Goal: Task Accomplishment & Management: Complete application form

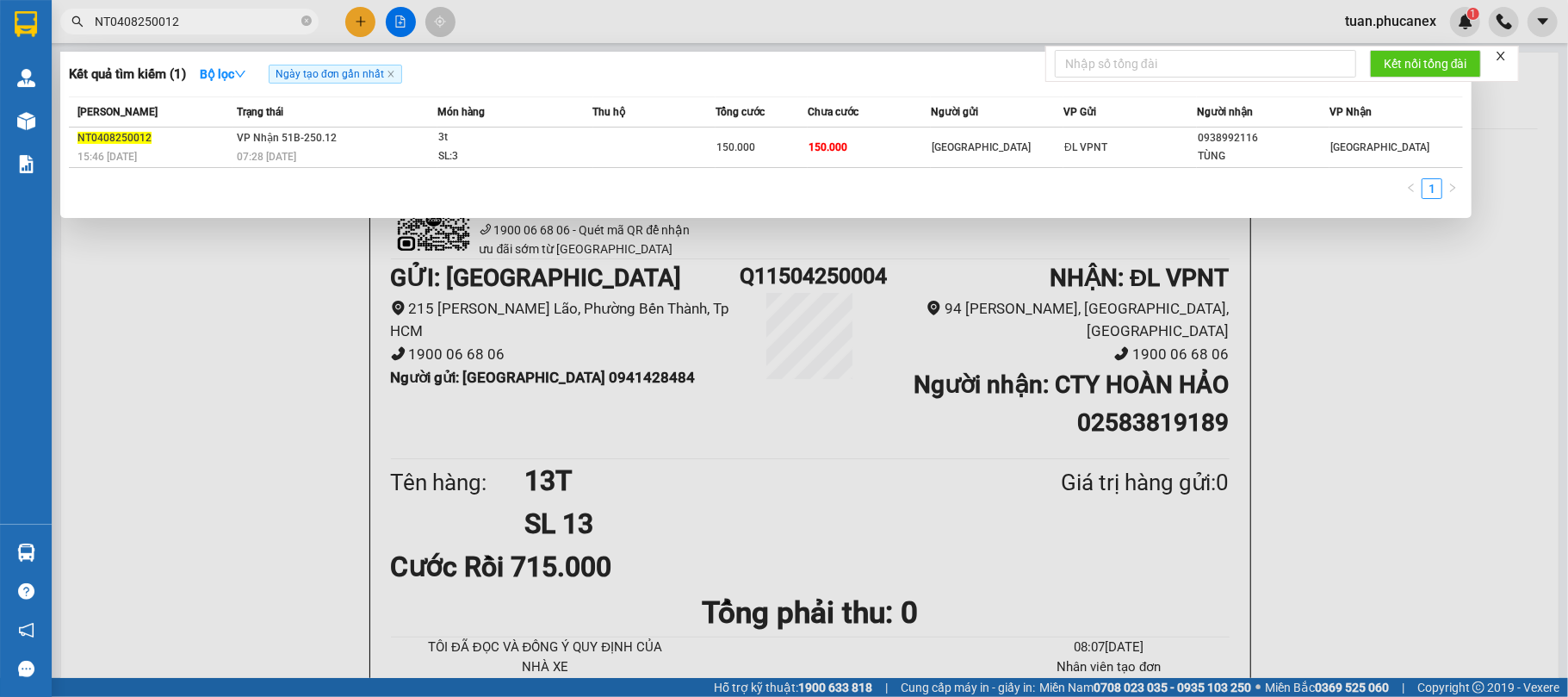
click at [365, 18] on div at bounding box center [784, 348] width 1568 height 697
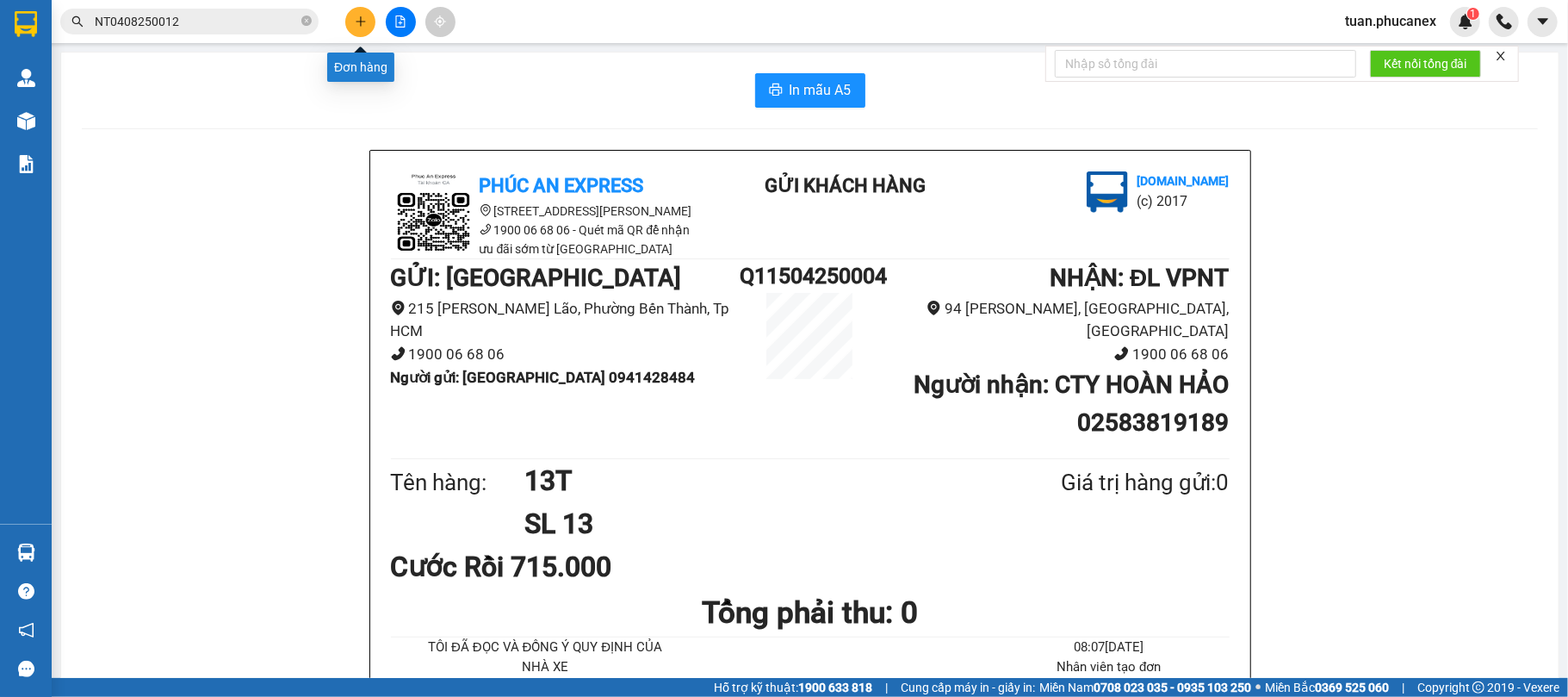
click at [353, 7] on button at bounding box center [361, 22] width 30 height 30
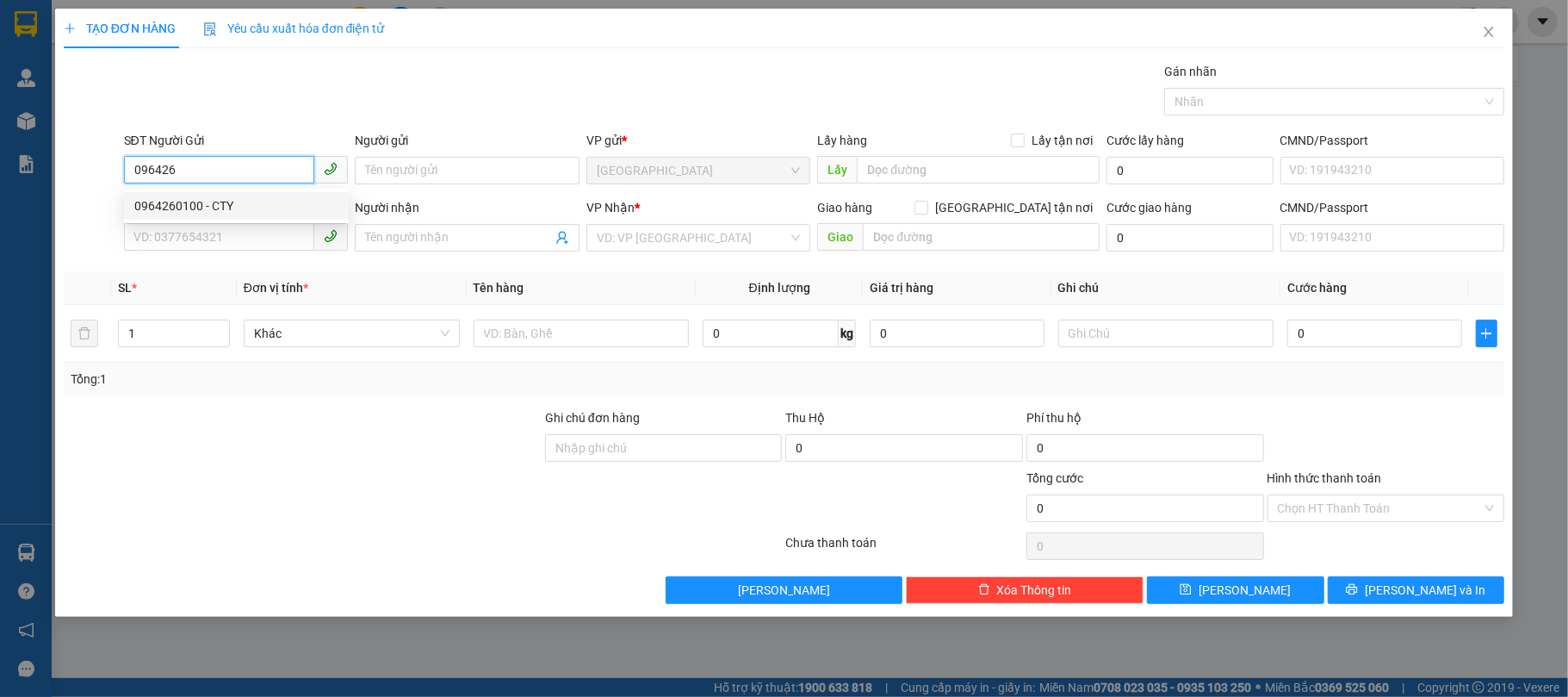
click at [186, 214] on div "0964260100 - CTY" at bounding box center [236, 205] width 204 height 19
type input "0964260100"
type input "CTY"
type input "0913489059"
type input "KHÔI"
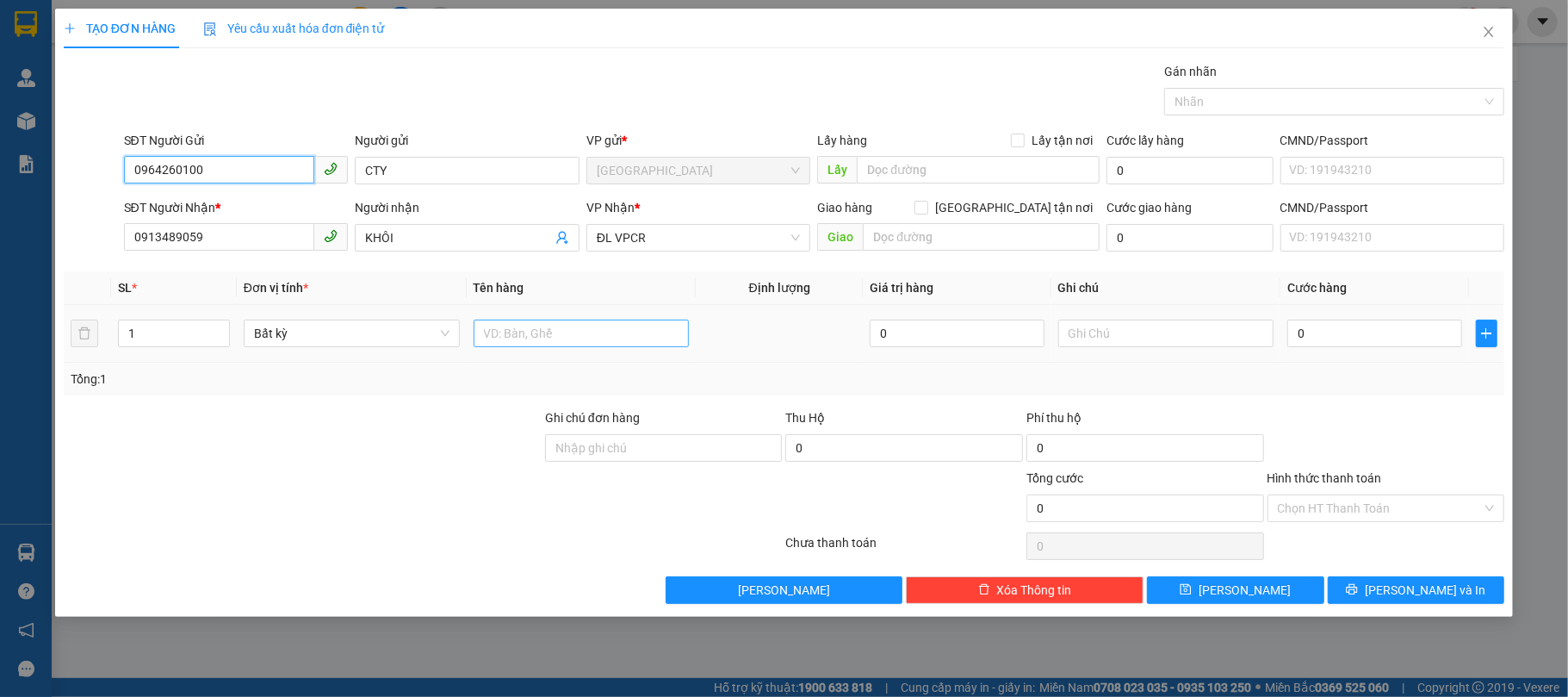
type input "0964260100"
click at [613, 342] on input "text" at bounding box center [581, 332] width 216 height 27
type input "1 HỘP ĐEN"
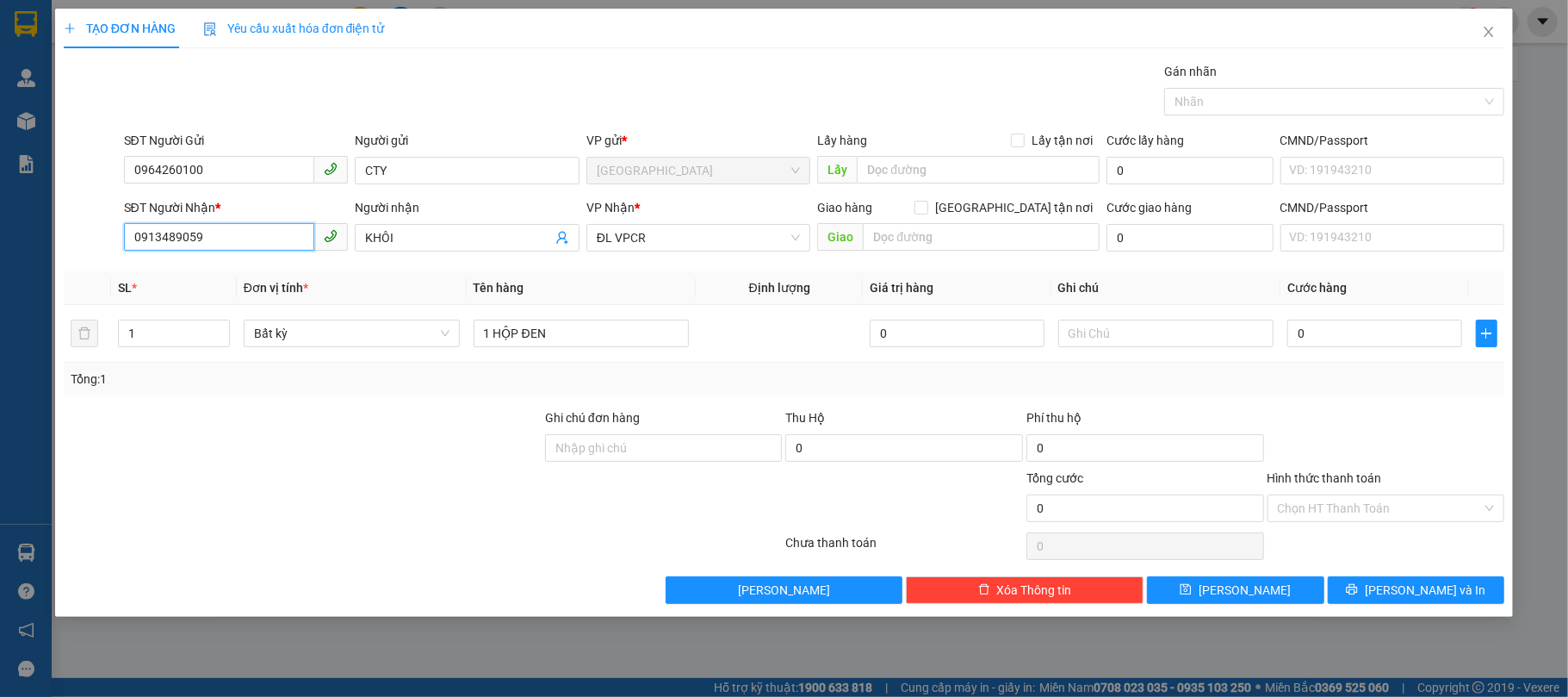
click at [221, 243] on input "0913489059" at bounding box center [219, 236] width 191 height 27
click at [255, 262] on div "0913489059 - KHÔI" at bounding box center [236, 273] width 225 height 27
type input "0913489059"
click at [1343, 341] on input "0" at bounding box center [1374, 332] width 174 height 27
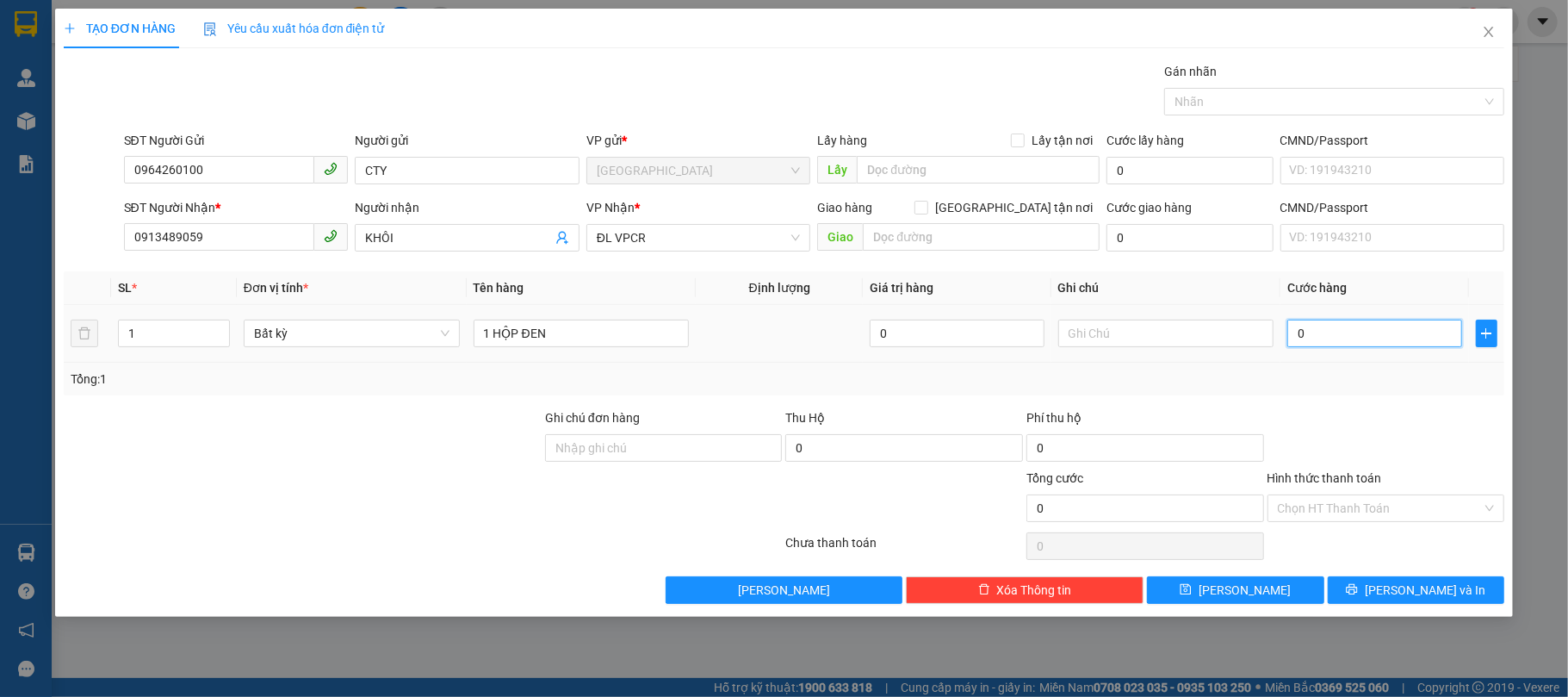
type input "3"
type input "30"
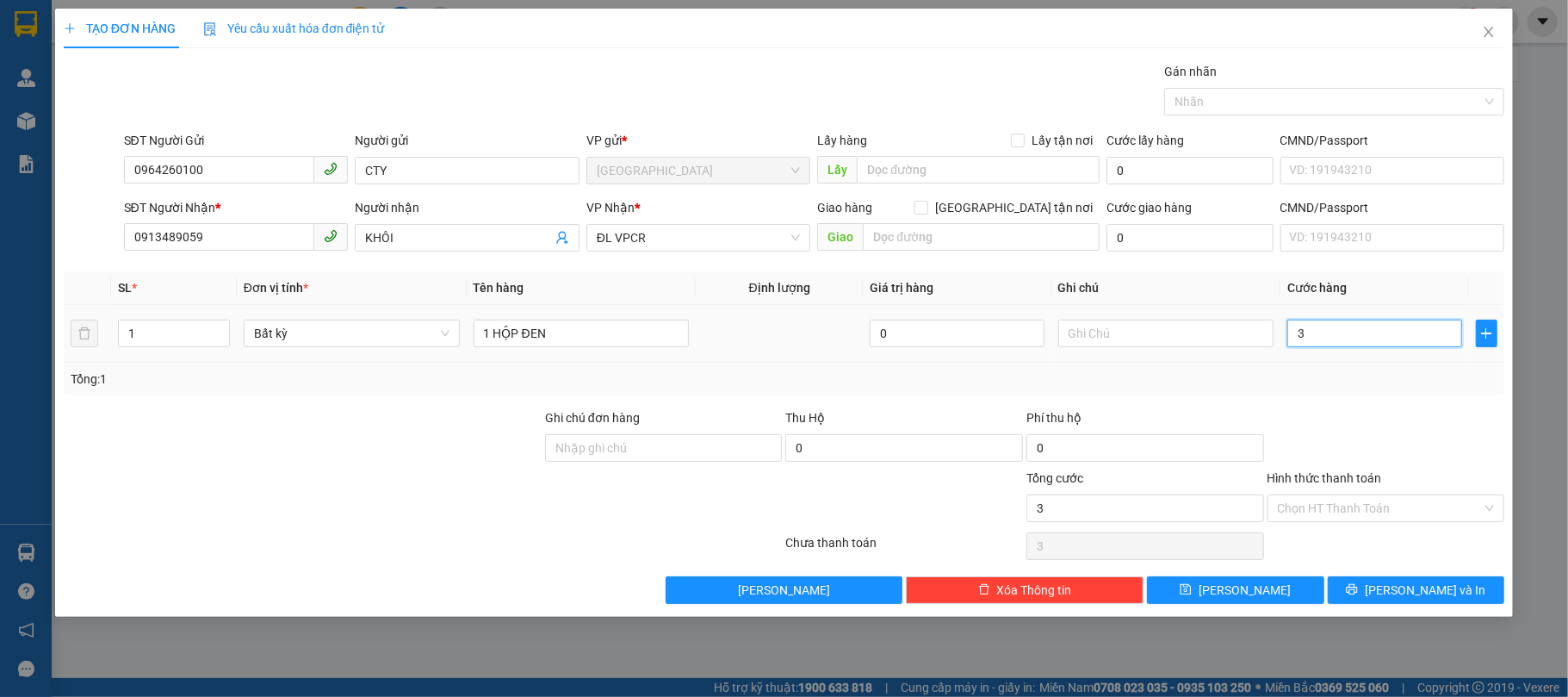
type input "30"
type input "3"
type input "0"
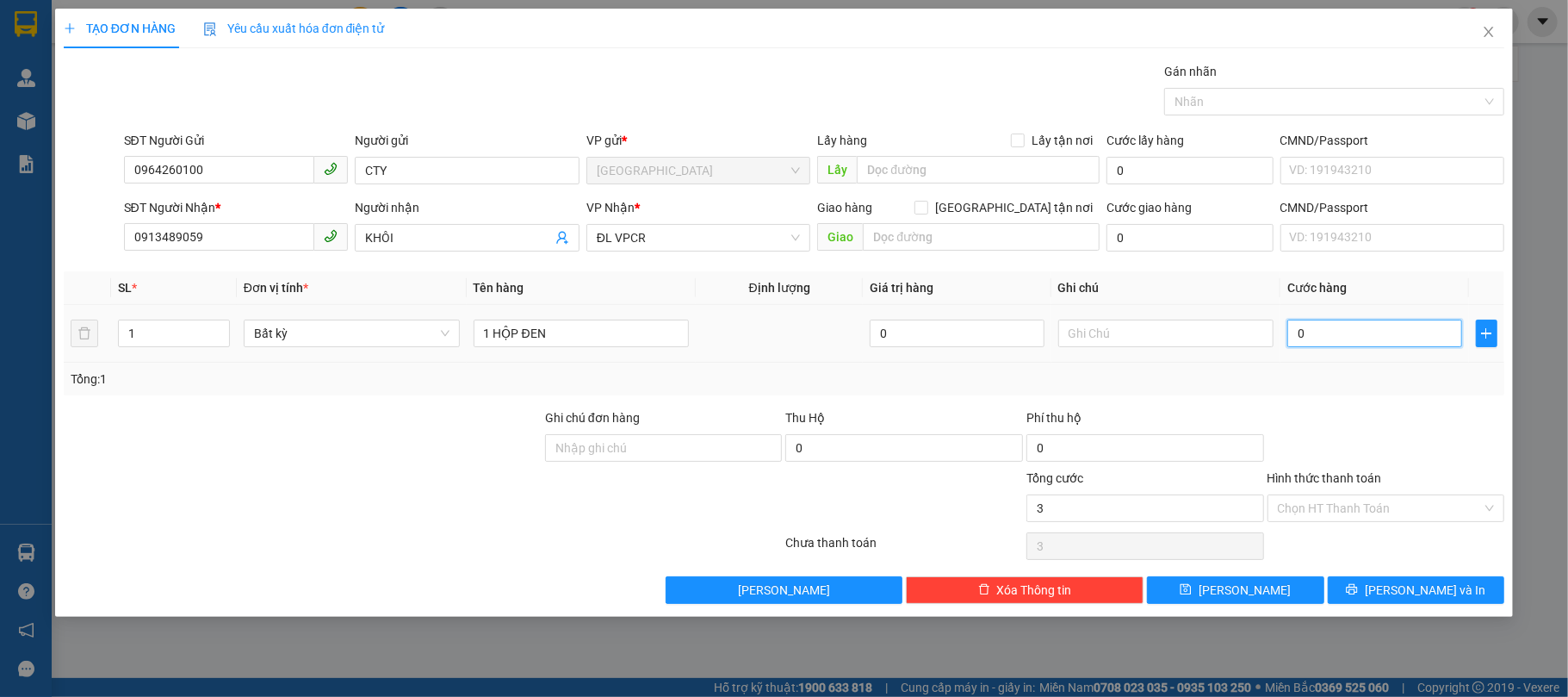
type input "0"
type input "02"
type input "2"
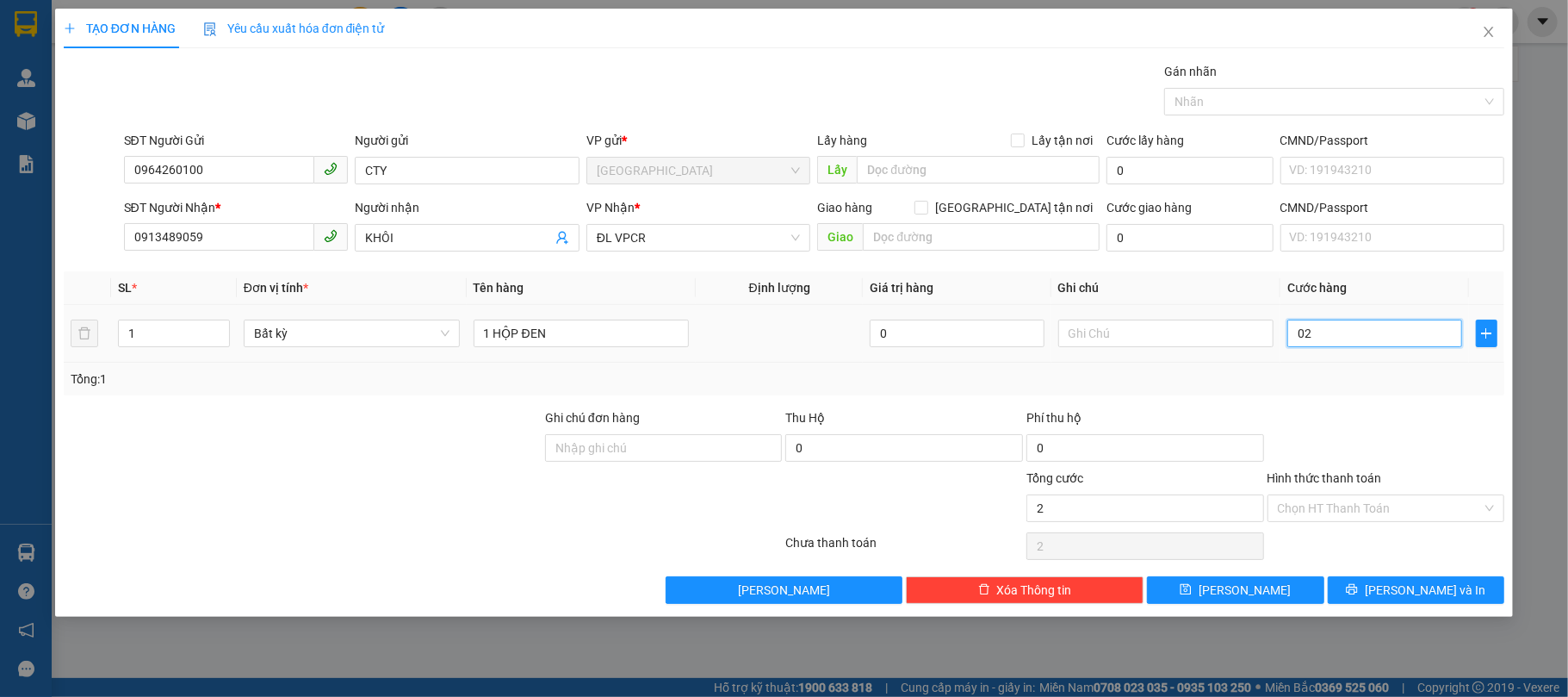
type input "020"
type input "20"
type input "20.000"
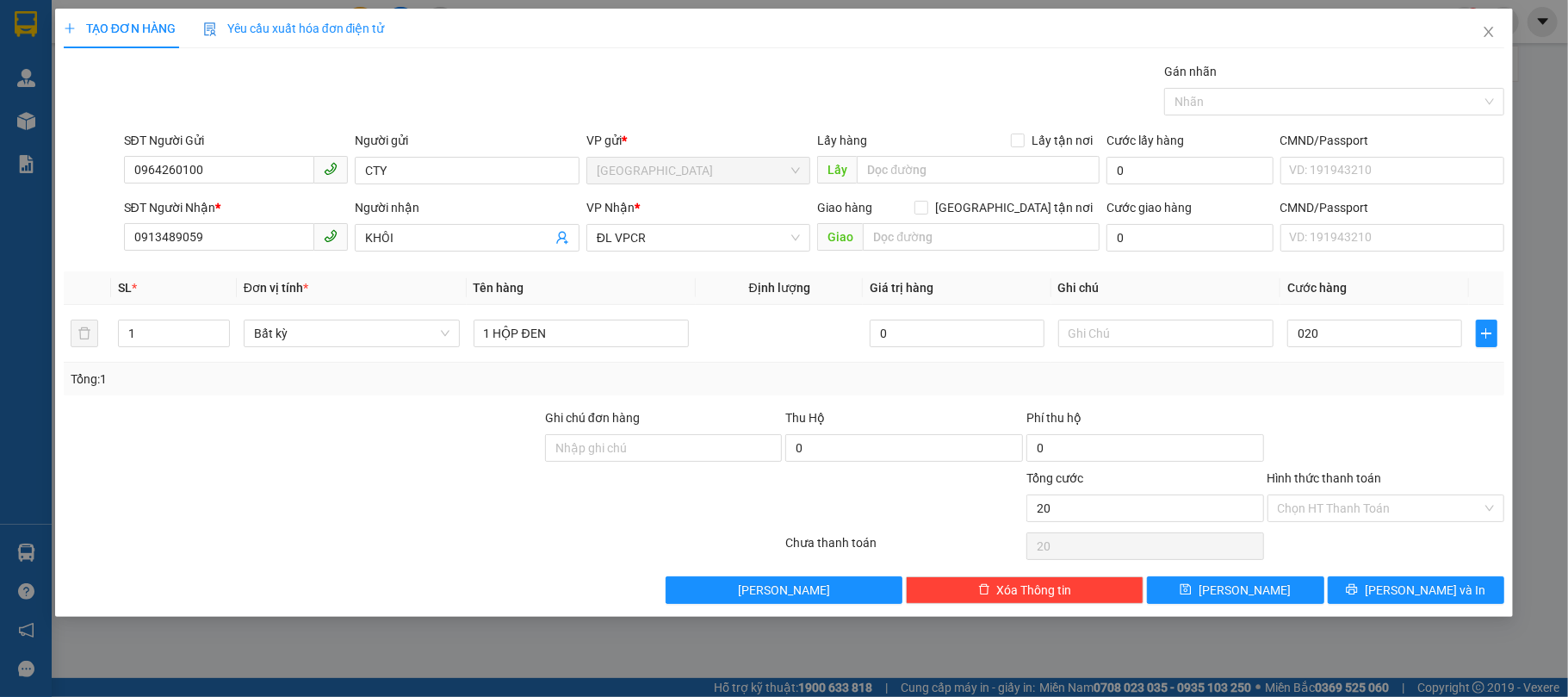
type input "20.000"
click at [1350, 365] on div "Tổng: 1" at bounding box center [784, 379] width 1441 height 33
click at [1439, 587] on span "[PERSON_NAME] và In" at bounding box center [1425, 590] width 121 height 19
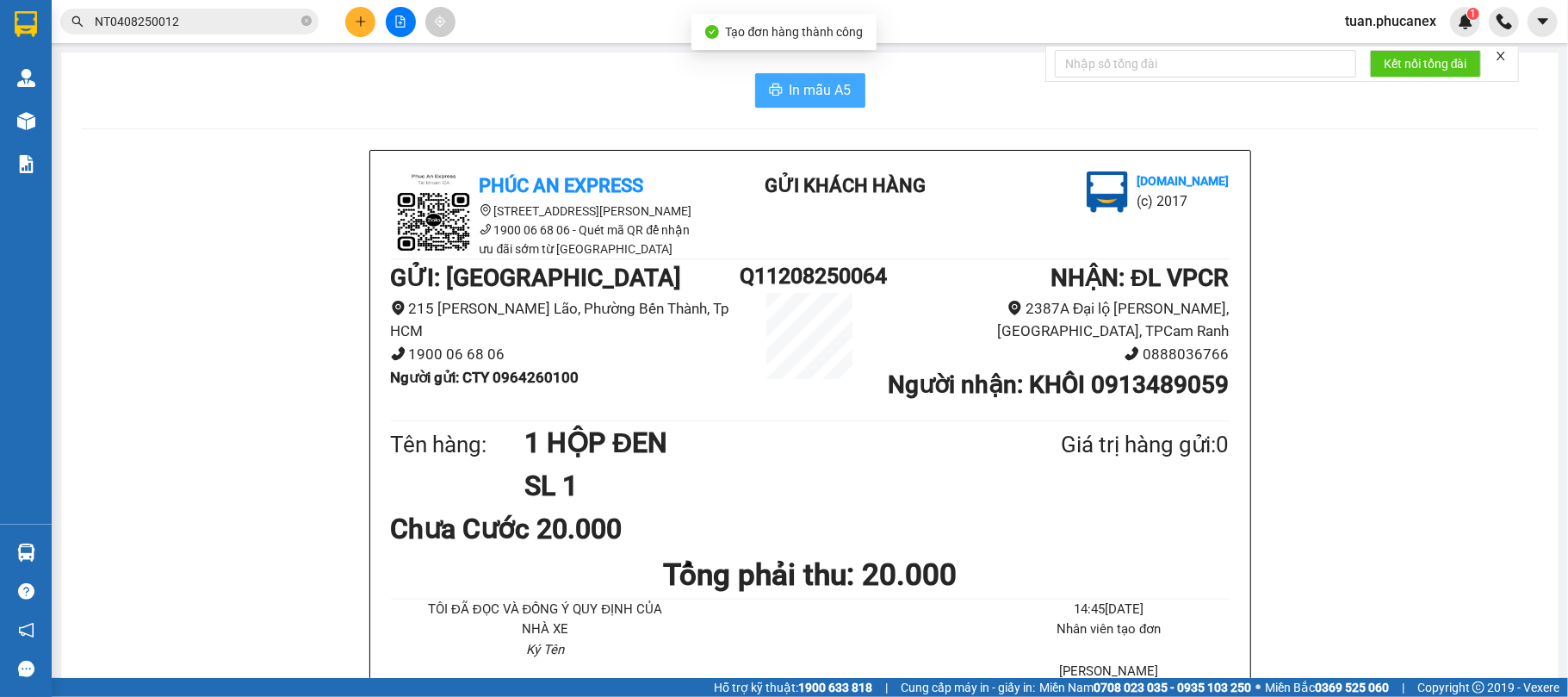
click at [807, 76] on button "In mẫu A5" at bounding box center [810, 90] width 110 height 35
